Goal: Information Seeking & Learning: Learn about a topic

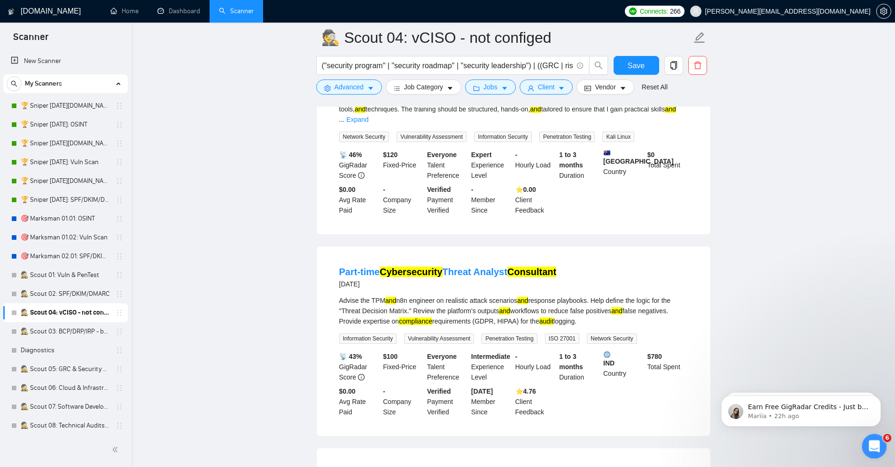
click at [872, 447] on icon "Open Intercom Messenger" at bounding box center [874, 445] width 16 height 16
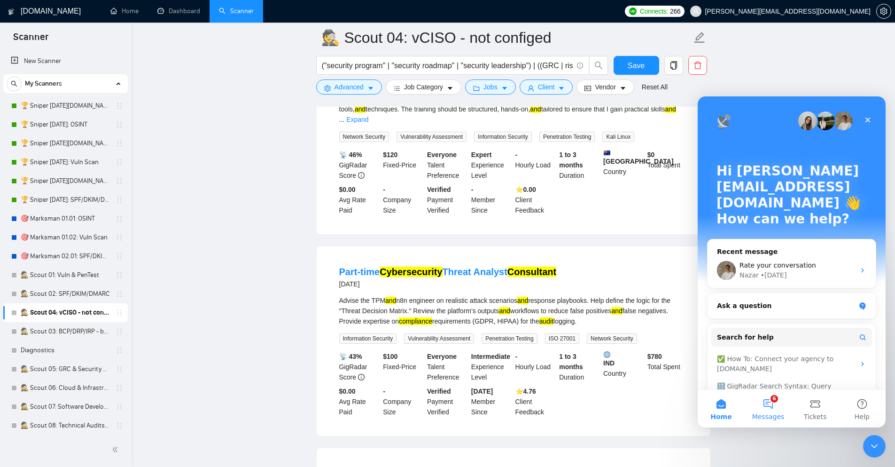
click at [770, 408] on button "6 Messages" at bounding box center [768, 409] width 47 height 38
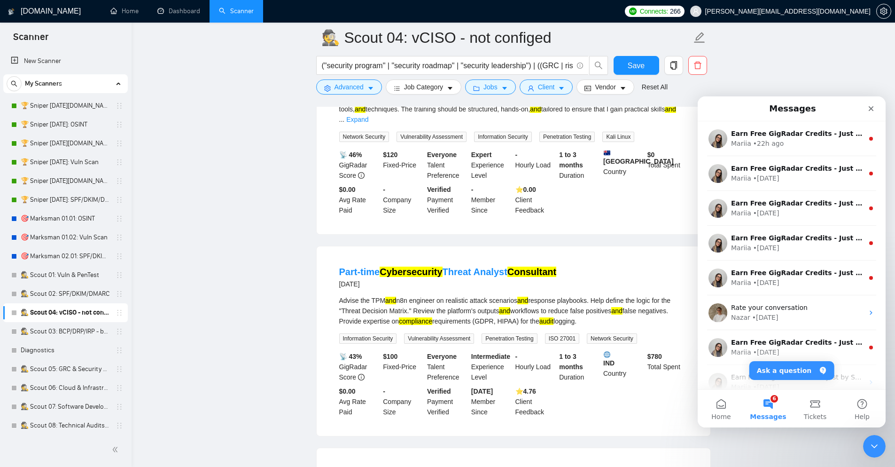
click at [876, 108] on div "Close" at bounding box center [871, 108] width 17 height 17
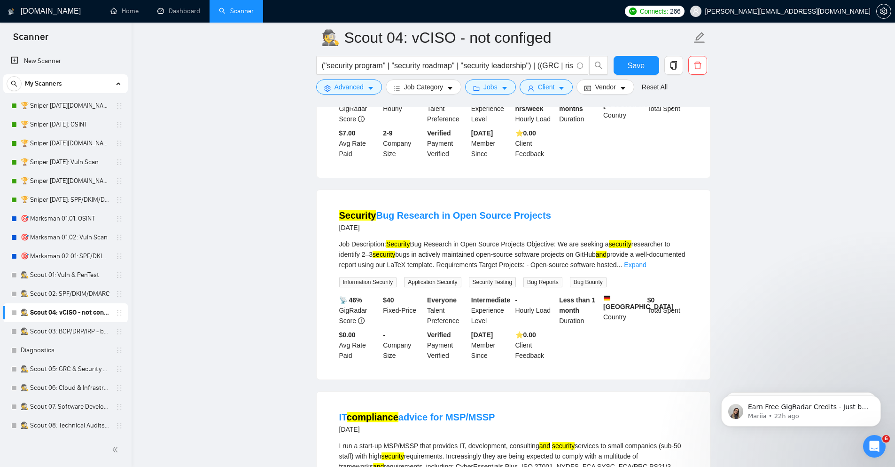
scroll to position [451, 0]
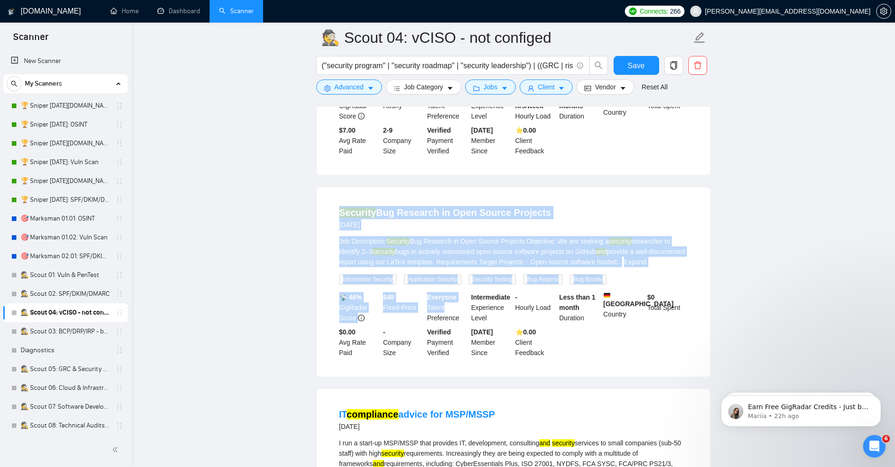
drag, startPoint x: 334, startPoint y: 205, endPoint x: 446, endPoint y: 292, distance: 141.7
click at [446, 292] on li "Security Bug Research in Open Source Projects [DATE] Job Description: Security …" at bounding box center [513, 281] width 371 height 167
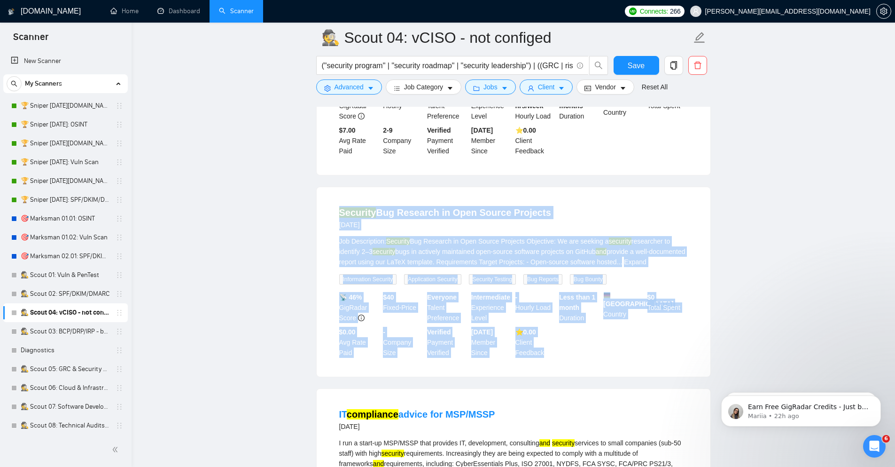
click at [568, 341] on div "📡 46% GigRadar Score $ 40 Fixed-Price Everyone Talent Preference Intermediate E…" at bounding box center [513, 325] width 352 height 66
copy li "Security Bug Research in Open Source Projects [DATE] Job Description: Security …"
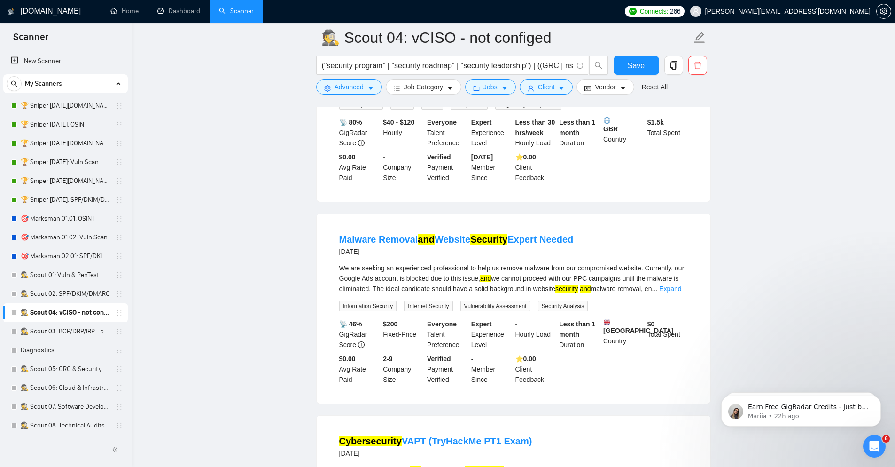
scroll to position [902, 0]
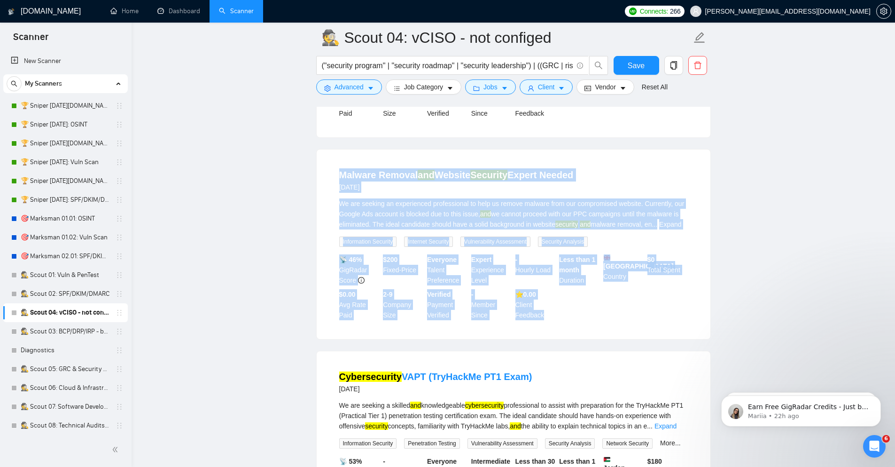
drag, startPoint x: 335, startPoint y: 153, endPoint x: 578, endPoint y: 300, distance: 284.4
click at [578, 300] on li "Malware Removal and Website Security Expert Needed [DATE] We are seeking an exp…" at bounding box center [513, 244] width 371 height 167
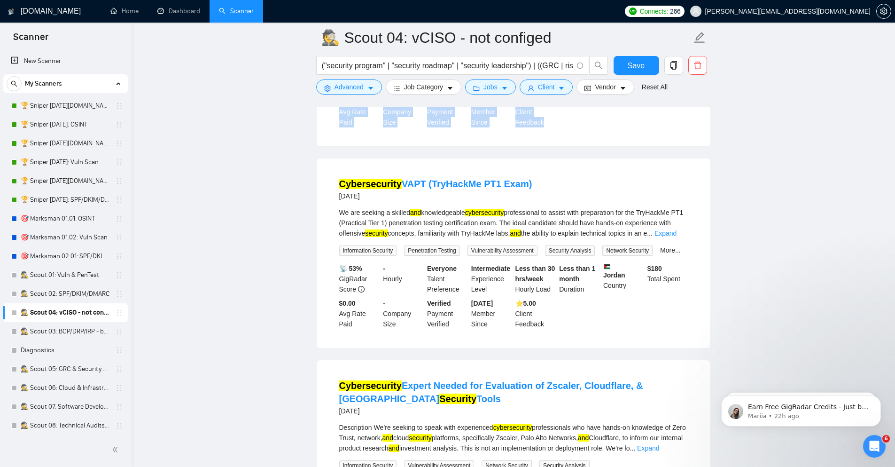
scroll to position [1128, 0]
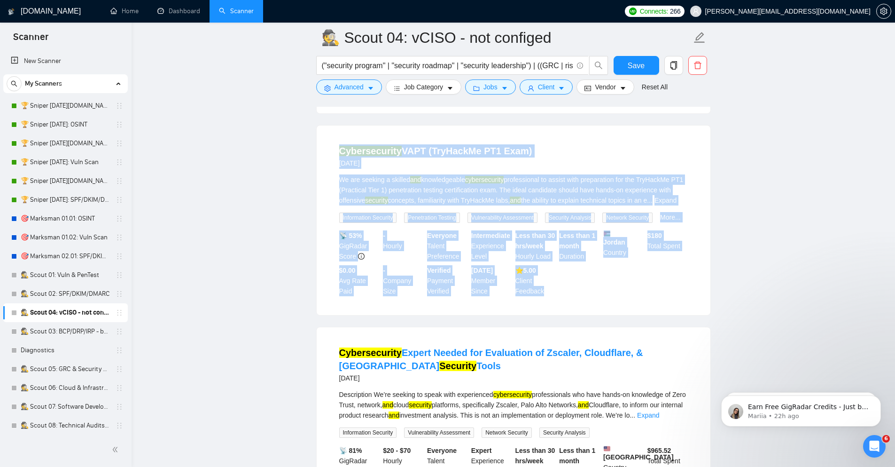
click at [563, 278] on div "📡 53% GigRadar Score - Hourly Everyone Talent Preference Intermediate Experienc…" at bounding box center [513, 263] width 352 height 66
copy ul "Loremip Dolorsi ame Consect Adipisci Elitse Doeius 5 temp inc Ut lab etdolor ma…"
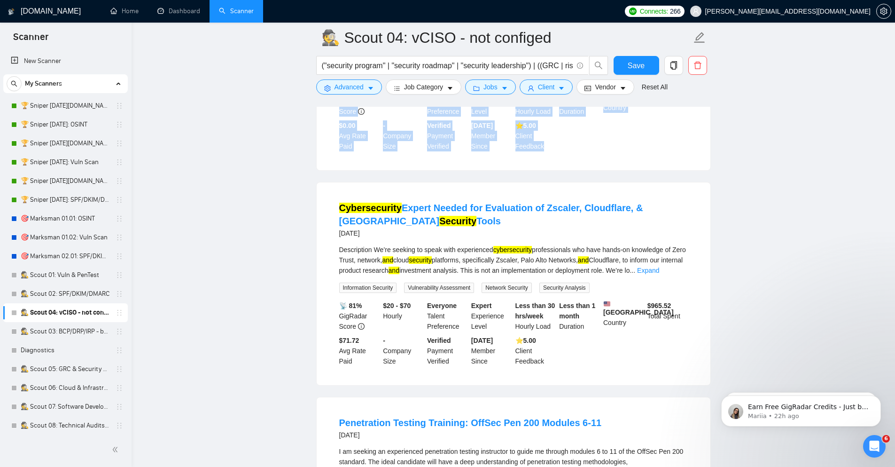
scroll to position [1297, 0]
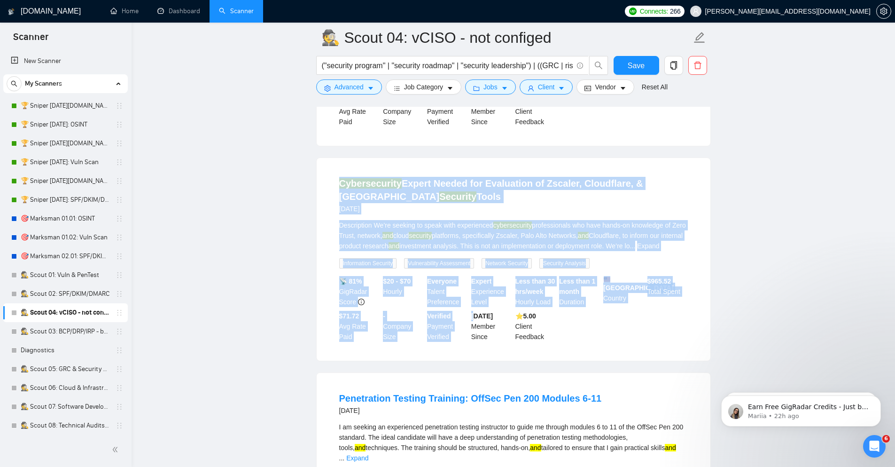
drag, startPoint x: 329, startPoint y: 169, endPoint x: 475, endPoint y: 310, distance: 203.4
click at [475, 310] on li "Cybersecurity Expert Needed for Evaluation of Zscaler, Cloudflare, & Palo Alto …" at bounding box center [513, 259] width 371 height 180
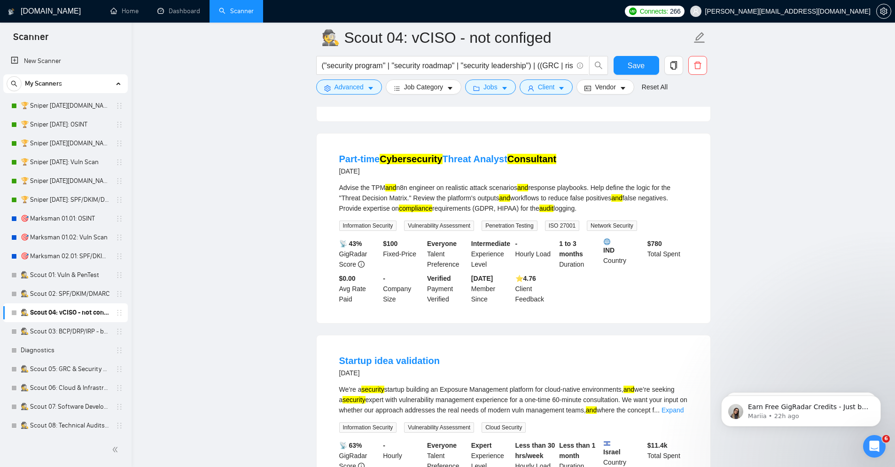
scroll to position [1805, 0]
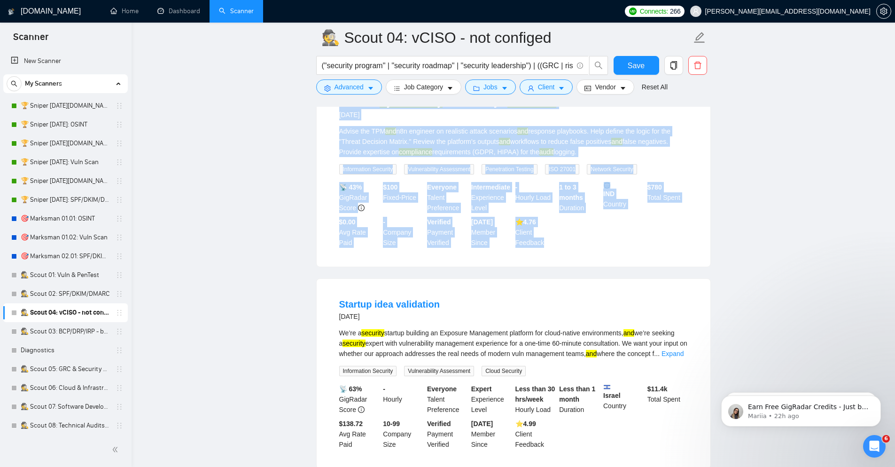
click at [582, 229] on div "📡 43% GigRadar Score $ 100 Fixed-Price Everyone Talent Preference Intermediate …" at bounding box center [513, 215] width 352 height 66
copy ul "Loremipsumdol Sitame Consec adi Elitseddoe te Incidid, Utlaboreet, & Dolo Magn …"
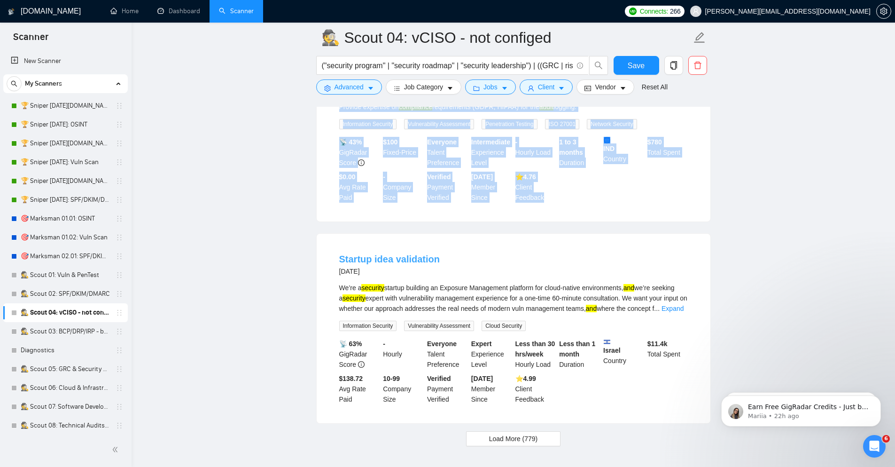
scroll to position [1884, 0]
